Goal: Check status: Check status

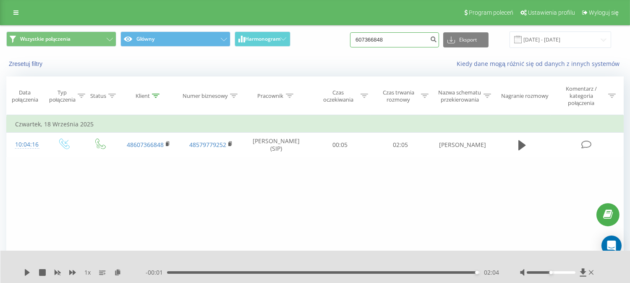
click at [390, 32] on input "607366848" at bounding box center [394, 39] width 89 height 15
paste input "1771969"
type input "601771969"
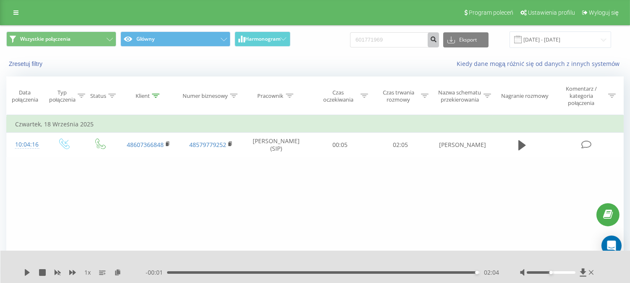
click at [434, 36] on button "submit" at bounding box center [433, 39] width 11 height 15
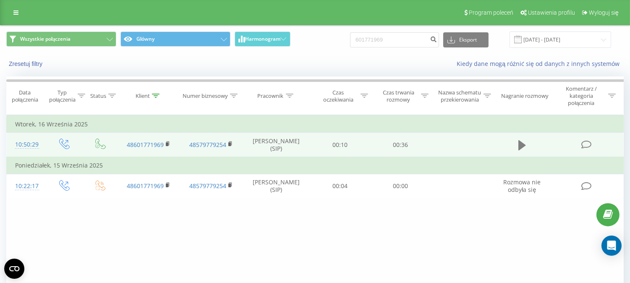
click at [527, 143] on button at bounding box center [522, 145] width 13 height 13
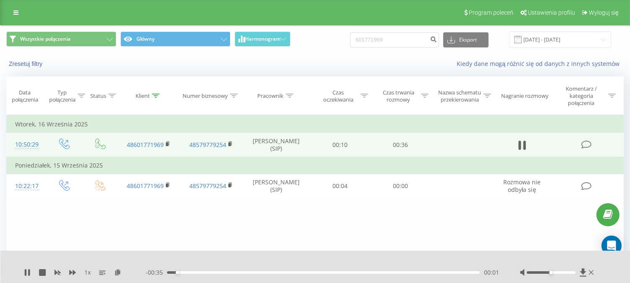
click at [372, 272] on div "00:01" at bounding box center [323, 272] width 313 height 3
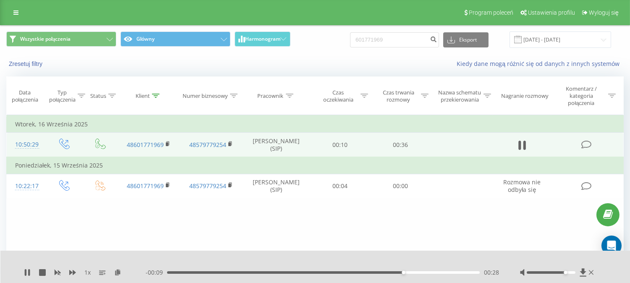
drag, startPoint x: 551, startPoint y: 272, endPoint x: 567, endPoint y: 273, distance: 16.5
click at [567, 273] on div at bounding box center [551, 272] width 49 height 3
click at [255, 272] on div "00:35" at bounding box center [323, 272] width 313 height 3
click at [28, 274] on icon at bounding box center [27, 272] width 7 height 7
